Goal: Find specific page/section: Find specific page/section

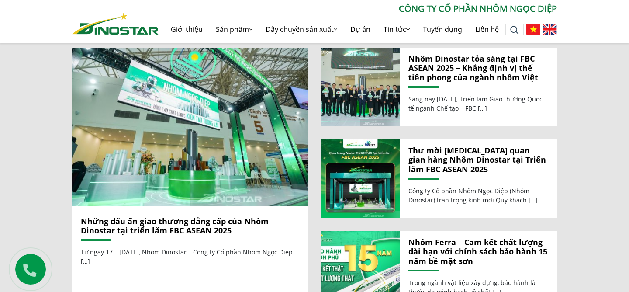
scroll to position [927, 0]
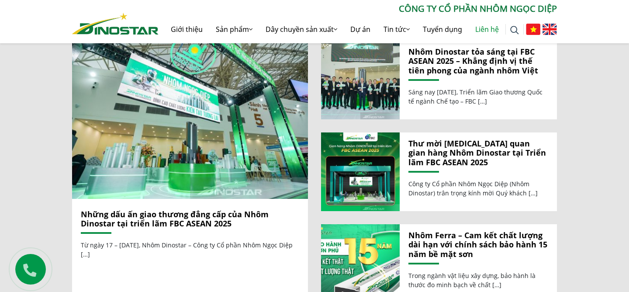
click at [474, 28] on link "Liên hệ" at bounding box center [486, 29] width 37 height 28
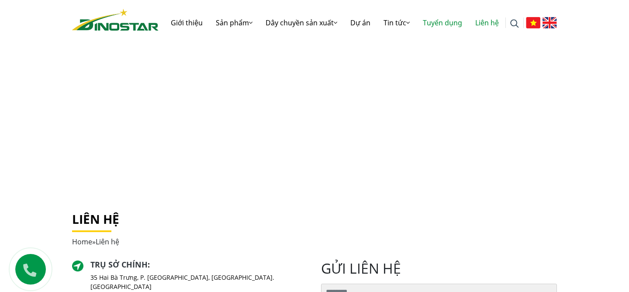
click at [433, 23] on link "Tuyển dụng" at bounding box center [442, 23] width 52 height 28
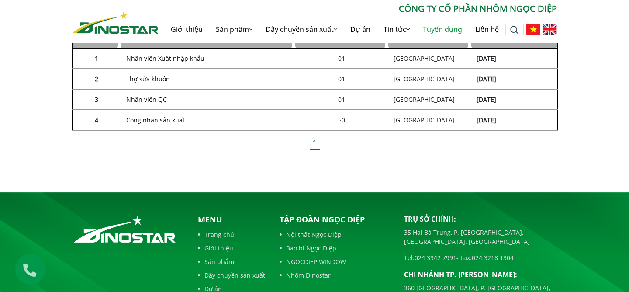
scroll to position [360, 0]
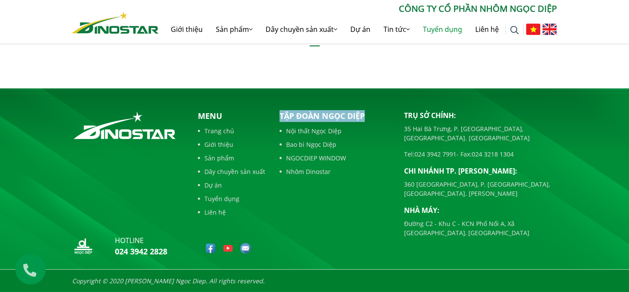
drag, startPoint x: 363, startPoint y: 117, endPoint x: 281, endPoint y: 120, distance: 82.6
click at [281, 120] on p "Tập đoàn Ngọc Diệp" at bounding box center [334, 116] width 111 height 12
